Goal: Task Accomplishment & Management: Manage account settings

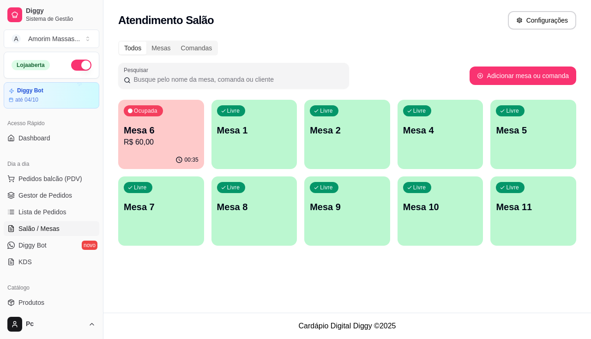
click at [60, 166] on div "Dia a dia" at bounding box center [52, 163] width 96 height 15
click at [55, 191] on span "Gestor de Pedidos" at bounding box center [45, 195] width 54 height 9
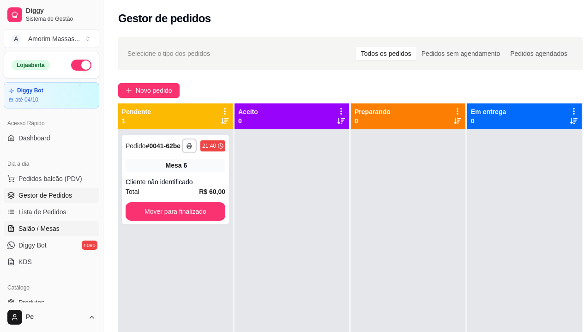
click at [38, 228] on span "Salão / Mesas" at bounding box center [38, 228] width 41 height 9
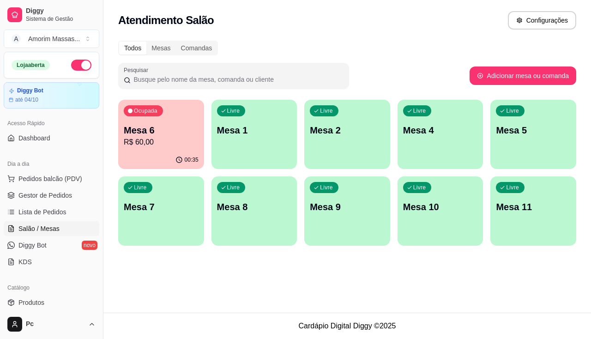
click at [271, 133] on p "Mesa 1" at bounding box center [254, 130] width 75 height 13
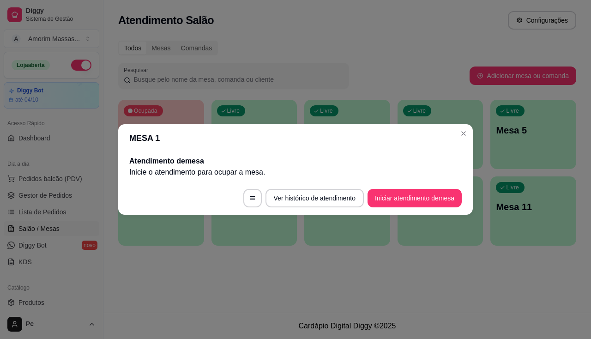
click at [429, 192] on button "Iniciar atendimento de mesa" at bounding box center [414, 198] width 94 height 18
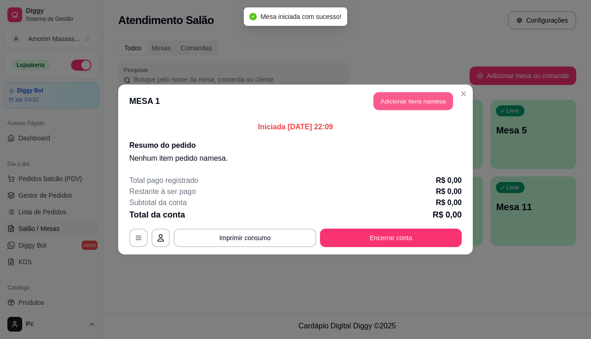
click at [397, 100] on button "Adicionar itens na mesa" at bounding box center [412, 101] width 79 height 18
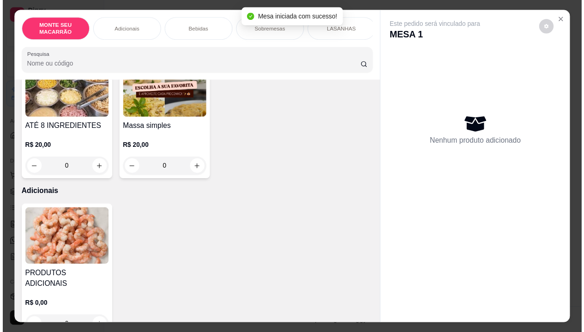
scroll to position [92, 0]
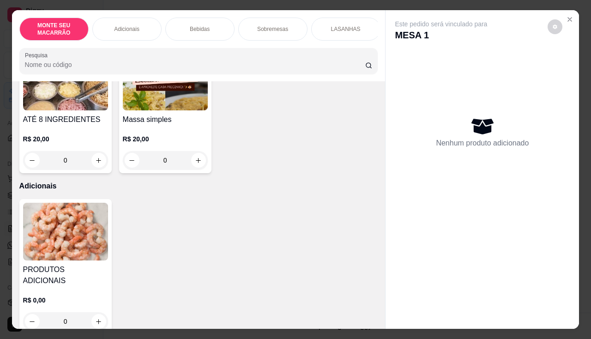
click at [180, 93] on img at bounding box center [165, 82] width 85 height 58
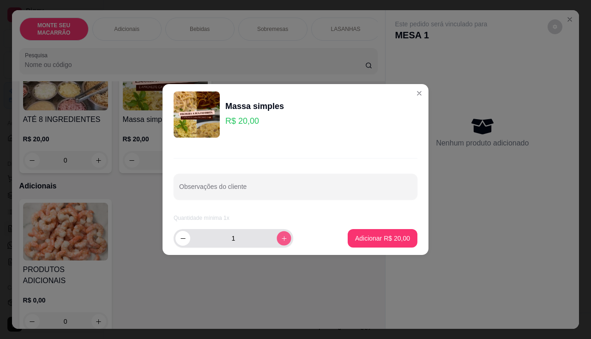
click at [282, 234] on button "increase-product-quantity" at bounding box center [283, 238] width 14 height 14
type input "2"
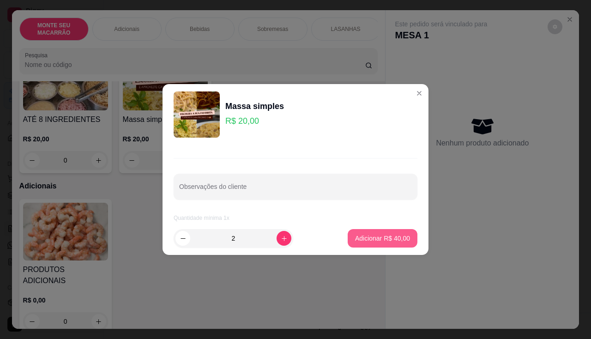
click at [349, 235] on button "Adicionar R$ 40,00" at bounding box center [382, 238] width 70 height 18
type input "2"
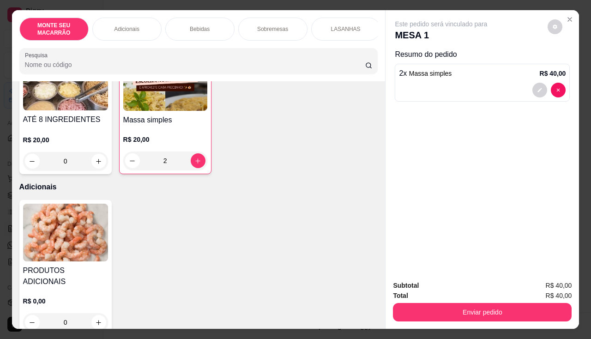
click at [68, 246] on img at bounding box center [65, 233] width 85 height 58
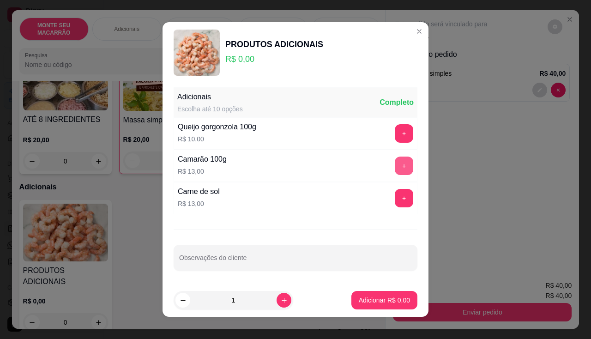
click at [395, 166] on button "+" at bounding box center [404, 165] width 18 height 18
click at [350, 291] on button "Adicionar R$ 13,00" at bounding box center [382, 300] width 70 height 18
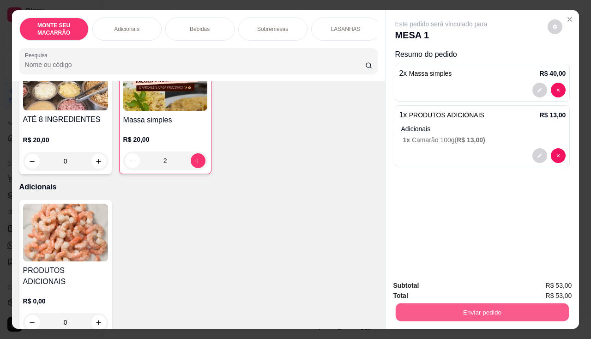
click at [487, 311] on button "Enviar pedido" at bounding box center [481, 312] width 173 height 18
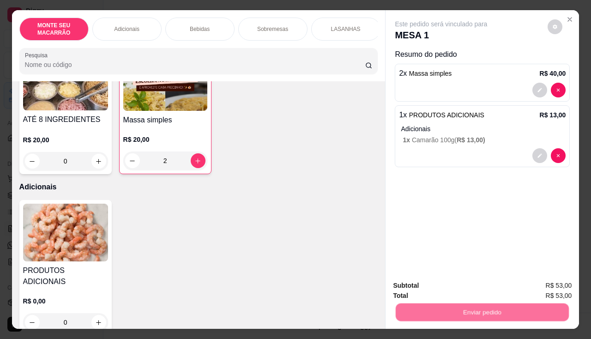
click at [450, 287] on button "Não registrar e enviar pedido" at bounding box center [451, 285] width 93 height 17
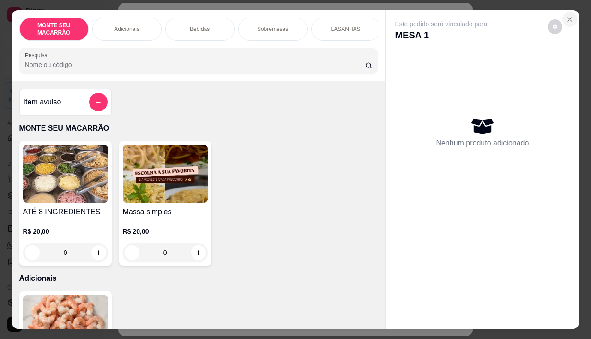
click at [568, 16] on icon "Close" at bounding box center [569, 19] width 7 height 7
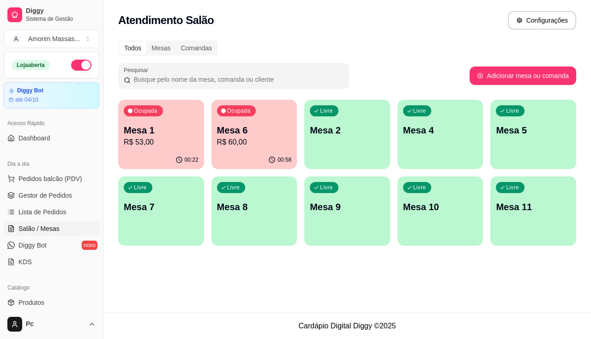
click at [148, 122] on div "Ocupada Mesa 1 R$ 53,00" at bounding box center [161, 125] width 86 height 51
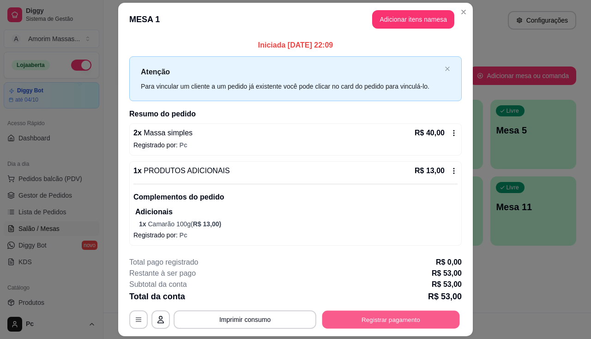
click at [359, 323] on button "Registrar pagamento" at bounding box center [391, 320] width 138 height 18
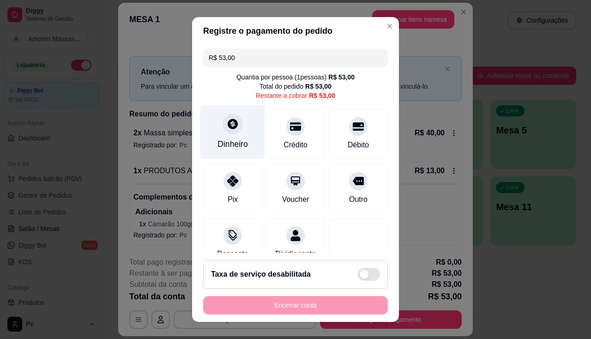
click at [242, 135] on div "Dinheiro" at bounding box center [232, 132] width 65 height 54
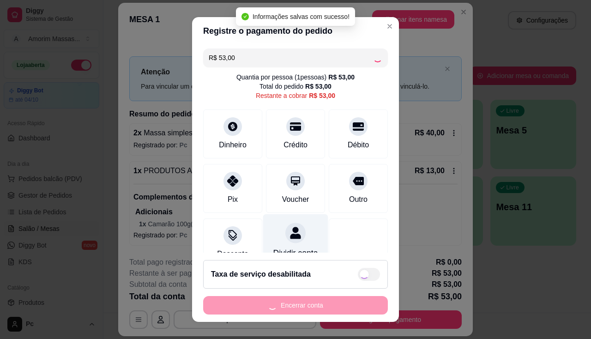
type input "R$ 0,00"
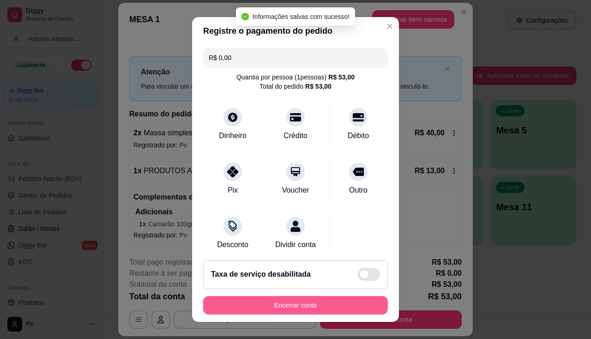
click at [305, 307] on button "Encerrar conta" at bounding box center [295, 305] width 185 height 18
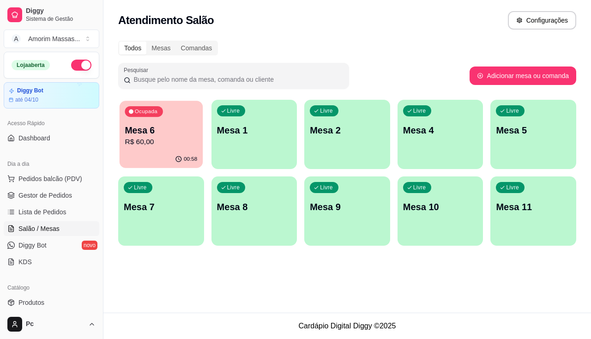
click at [136, 128] on p "Mesa 6" at bounding box center [161, 130] width 72 height 12
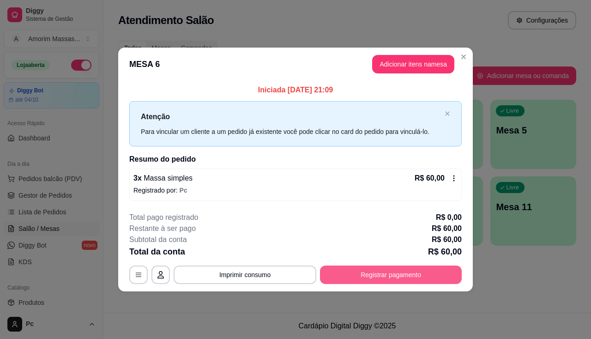
click at [359, 281] on button "Registrar pagamento" at bounding box center [391, 274] width 142 height 18
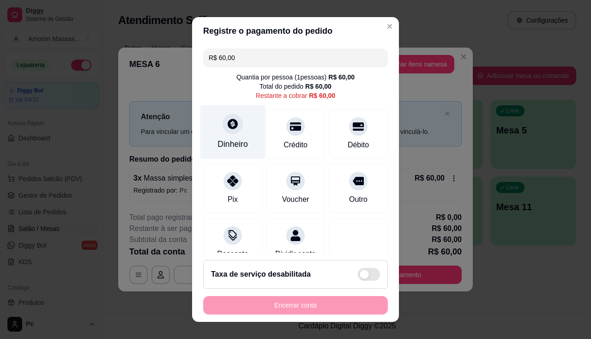
click at [227, 127] on icon at bounding box center [232, 124] width 10 height 10
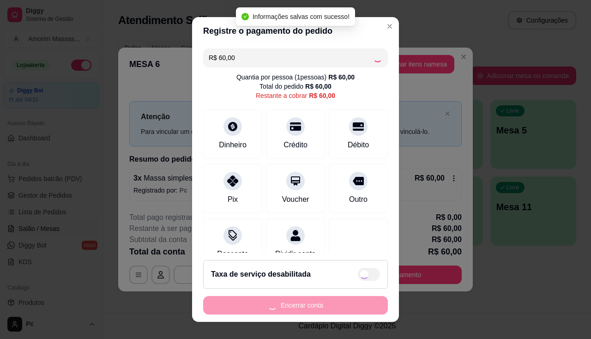
type input "R$ 0,00"
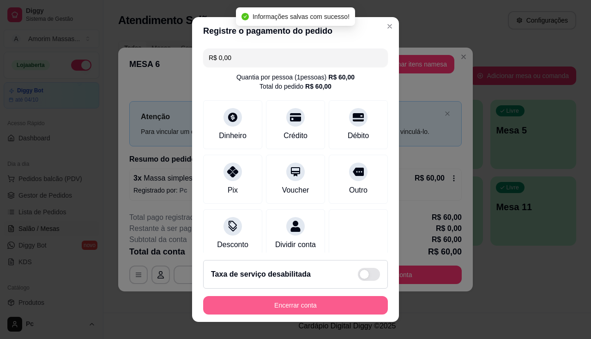
click at [290, 309] on button "Encerrar conta" at bounding box center [295, 305] width 185 height 18
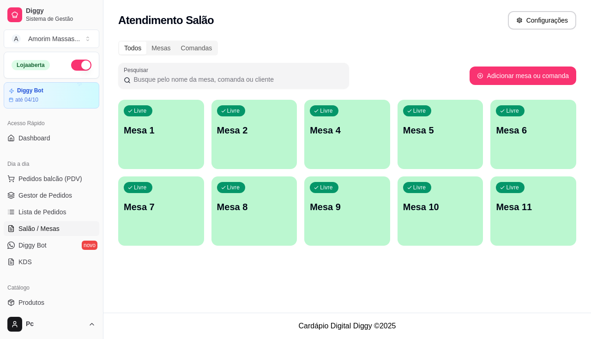
click at [76, 61] on button "button" at bounding box center [81, 65] width 20 height 11
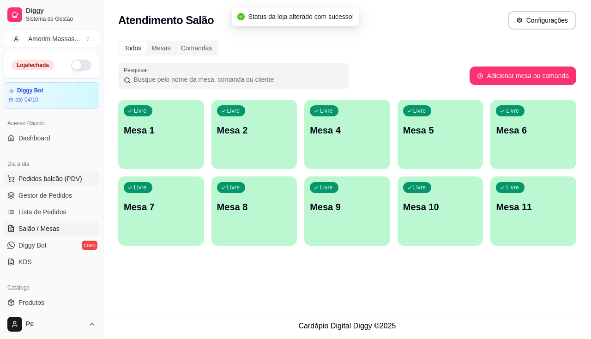
click at [42, 180] on span "Pedidos balcão (PDV)" at bounding box center [50, 178] width 64 height 9
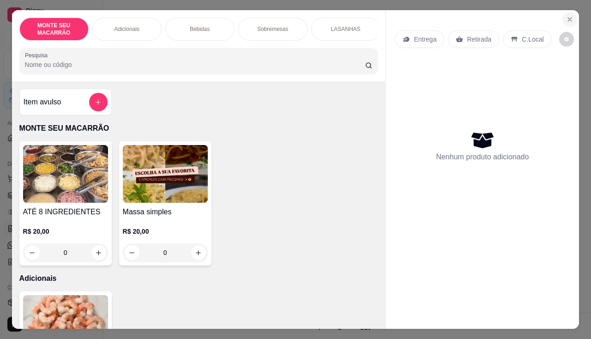
click at [568, 12] on button "Close" at bounding box center [569, 19] width 15 height 15
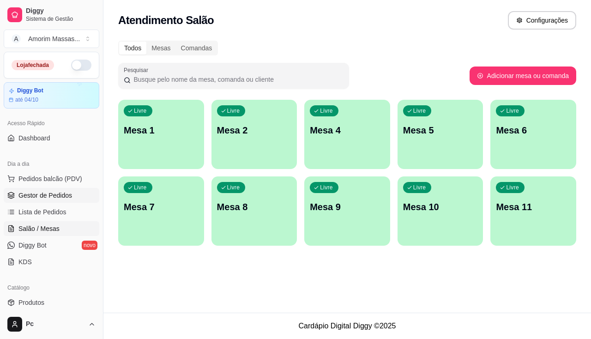
click at [41, 198] on span "Gestor de Pedidos" at bounding box center [45, 195] width 54 height 9
